Goal: Task Accomplishment & Management: Use online tool/utility

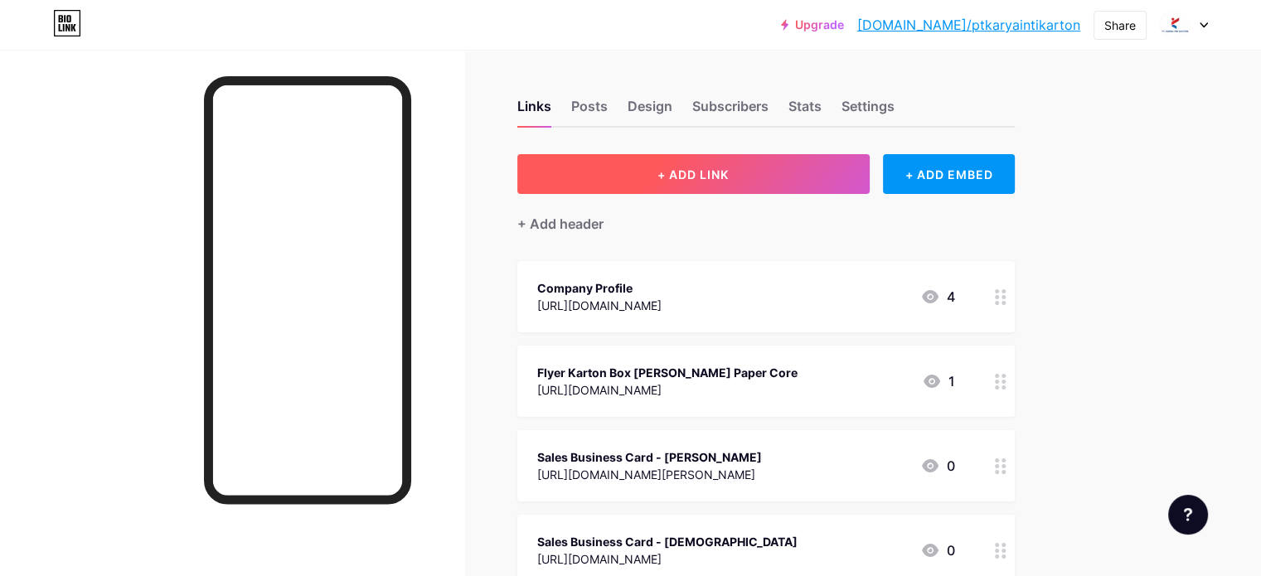
click at [705, 162] on button "+ ADD LINK" at bounding box center [693, 174] width 352 height 40
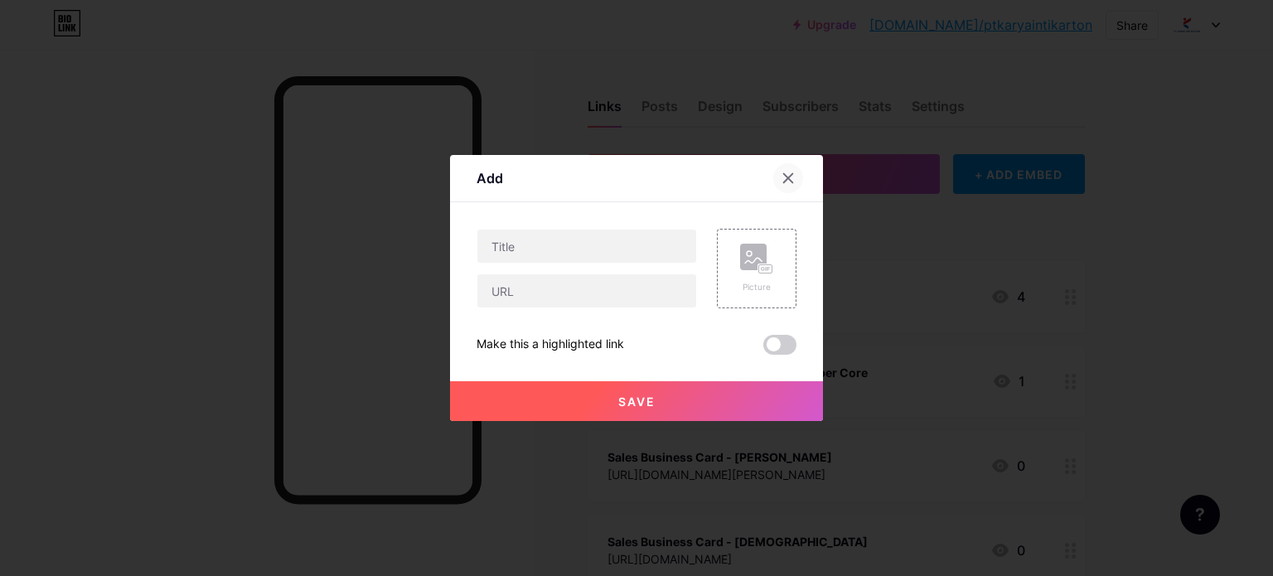
click at [790, 177] on icon at bounding box center [788, 178] width 13 height 13
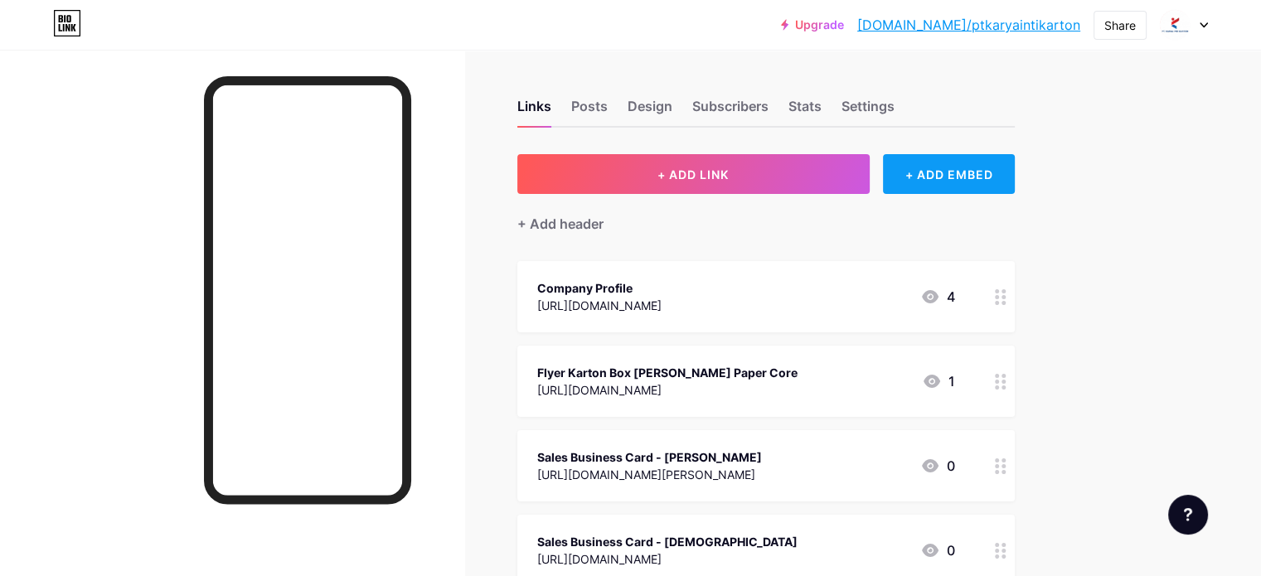
click at [998, 183] on div "+ ADD EMBED" at bounding box center [949, 174] width 132 height 40
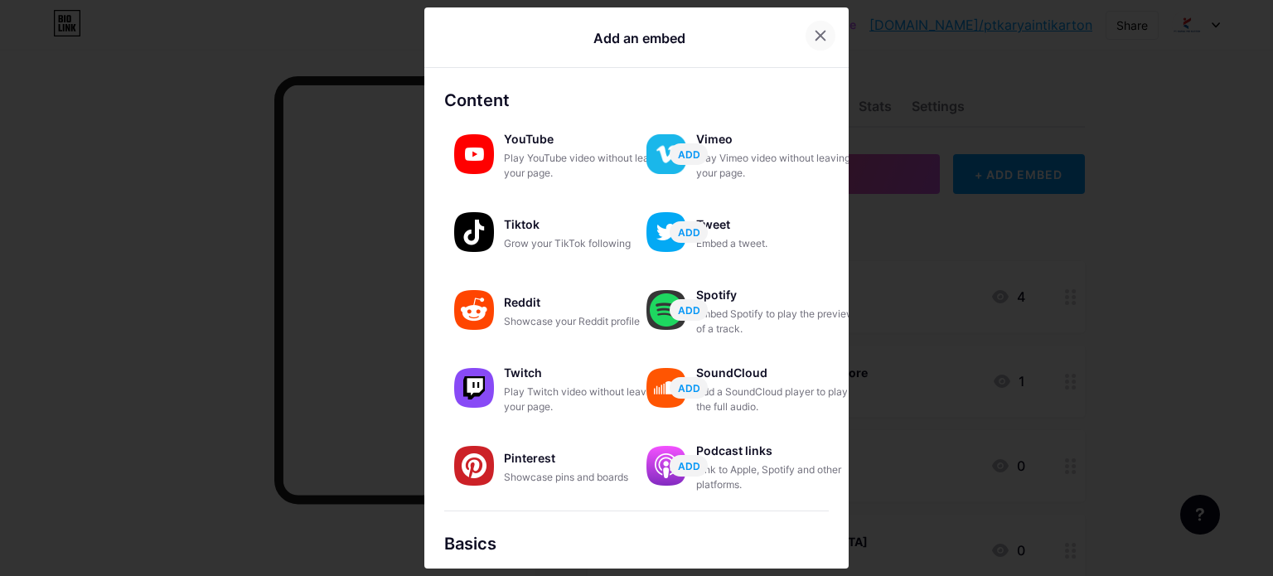
click at [814, 44] on div at bounding box center [821, 36] width 30 height 30
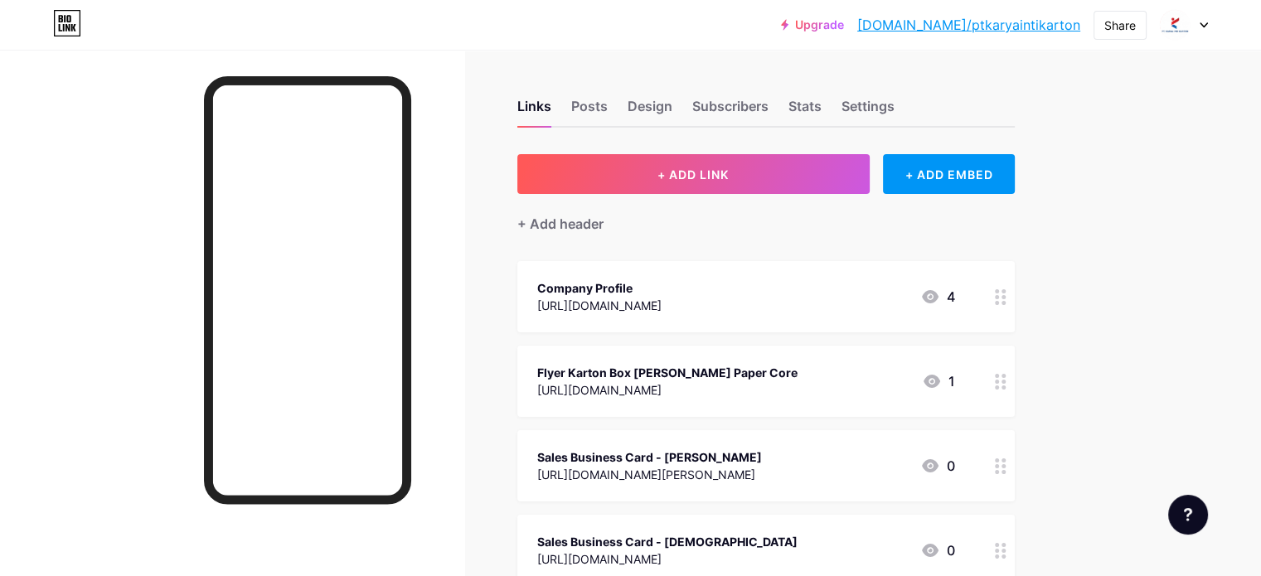
click at [1055, 22] on link "[DOMAIN_NAME]/ptkaryaintikarton" at bounding box center [968, 25] width 223 height 20
click at [1201, 29] on div at bounding box center [1184, 25] width 48 height 30
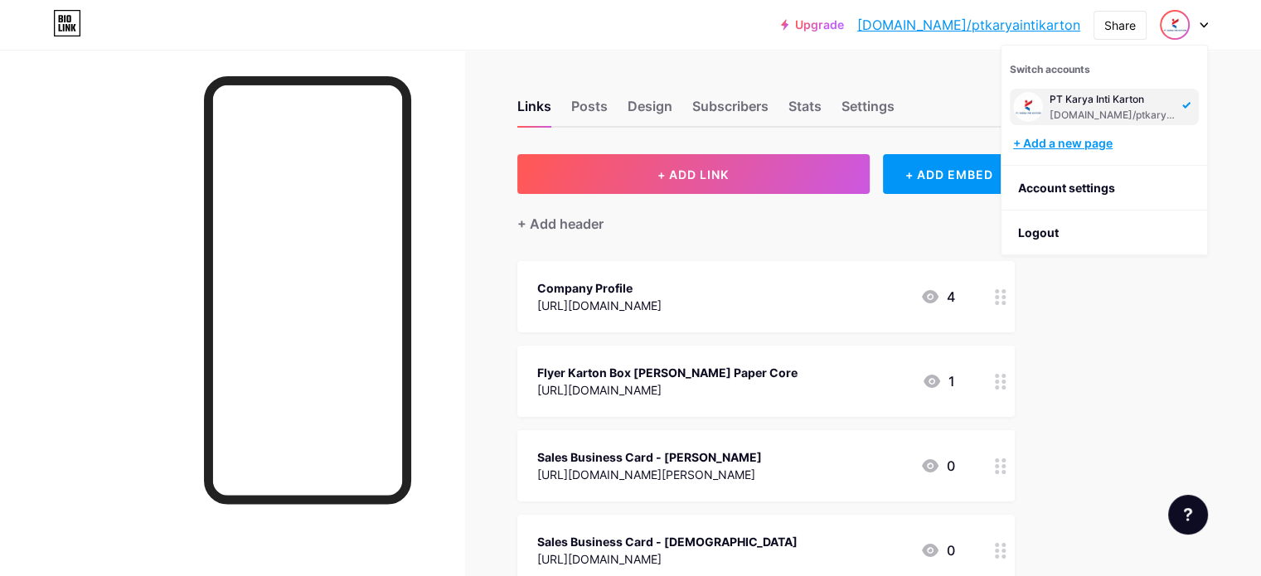
click at [1083, 138] on div "+ Add a new page" at bounding box center [1106, 143] width 186 height 17
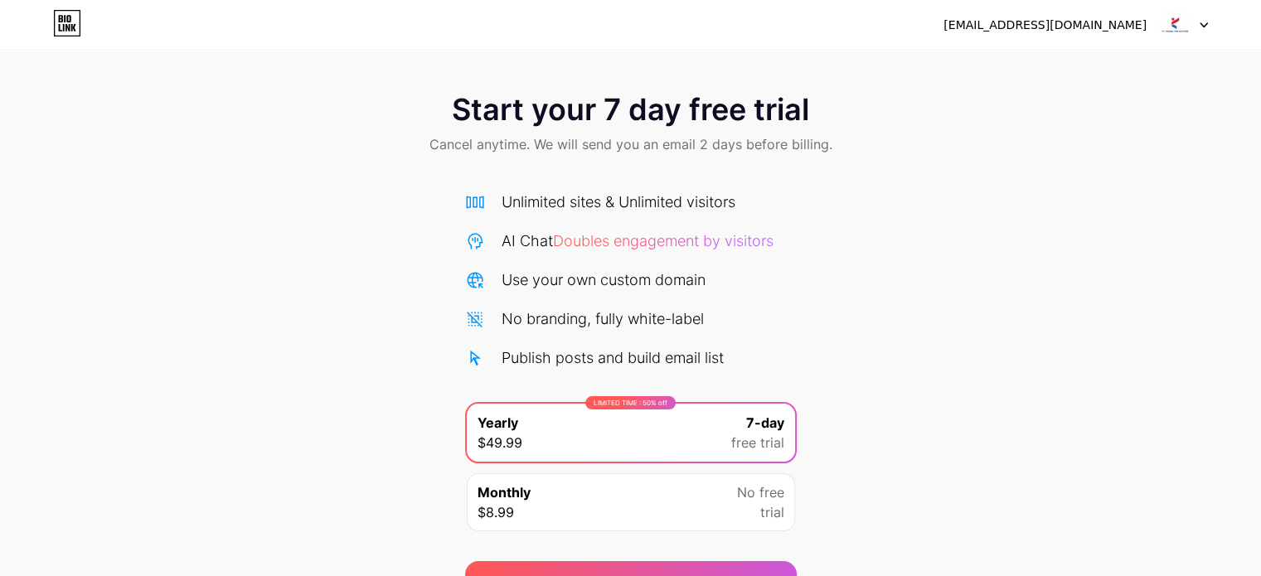
click at [1202, 22] on icon at bounding box center [1203, 25] width 8 height 6
